Goal: Task Accomplishment & Management: Complete application form

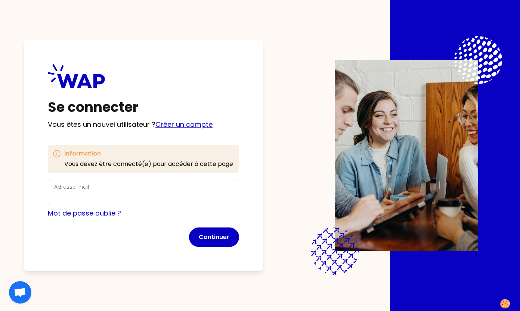
click at [193, 124] on link "Créer un compte" at bounding box center [183, 124] width 57 height 9
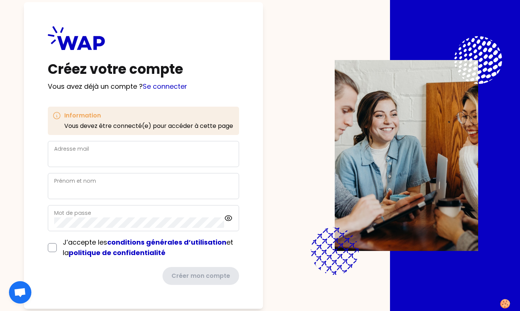
click at [136, 149] on div "Adresse mail" at bounding box center [143, 154] width 178 height 19
type input "[EMAIL_ADDRESS][DOMAIN_NAME]"
click at [121, 184] on div "Prénom et nom" at bounding box center [143, 186] width 178 height 19
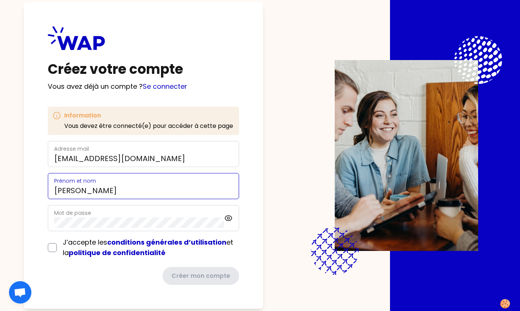
type input "[PERSON_NAME]"
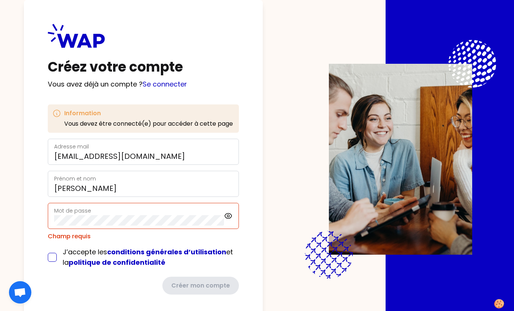
click at [51, 247] on form "Adresse mail [EMAIL_ADDRESS][DOMAIN_NAME] [PERSON_NAME] et nom [PERSON_NAME] Mo…" at bounding box center [143, 217] width 191 height 156
click at [50, 256] on input "checkbox" at bounding box center [52, 257] width 9 height 9
checkbox input "true"
click at [232, 218] on icon at bounding box center [228, 216] width 9 height 9
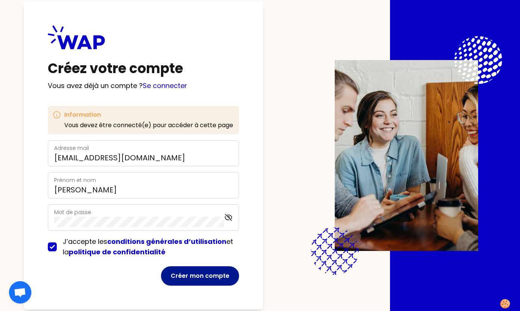
click at [199, 281] on button "Créer mon compte" at bounding box center [200, 276] width 78 height 19
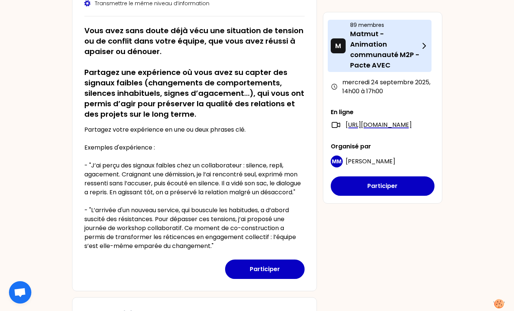
scroll to position [148, 0]
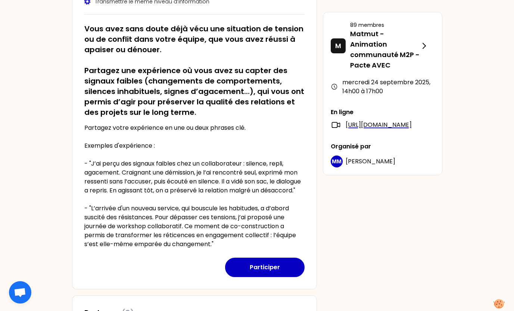
drag, startPoint x: 373, startPoint y: 100, endPoint x: 196, endPoint y: 104, distance: 176.3
click at [196, 104] on h2 "Vous avez sans doute déjà vécu une situation de tension ou de conflit dans votr…" at bounding box center [194, 71] width 220 height 94
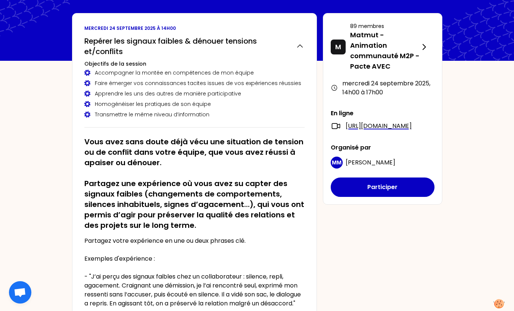
scroll to position [0, 0]
